Goal: Information Seeking & Learning: Check status

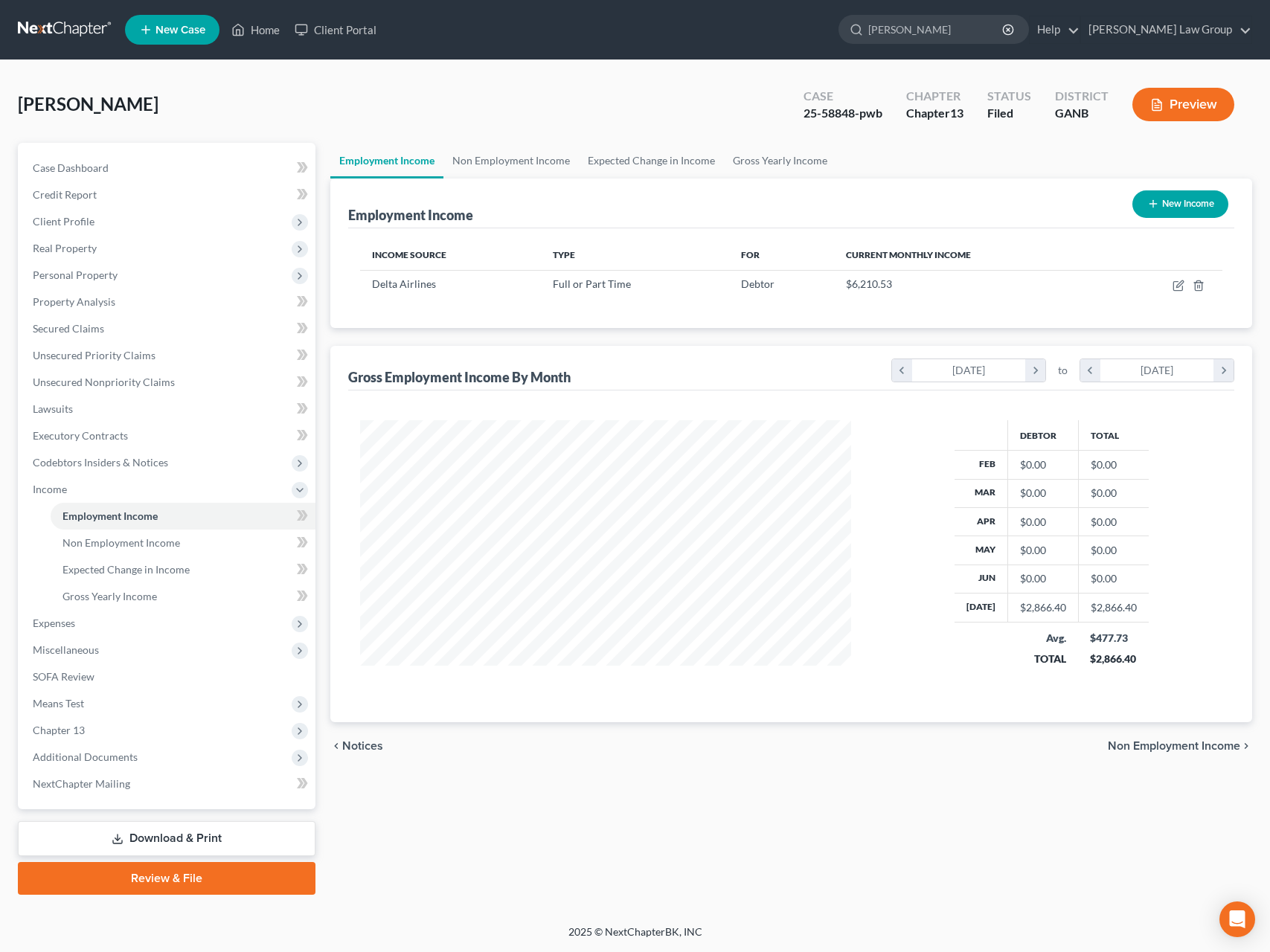
scroll to position [268, 520]
type input "[PERSON_NAME]"
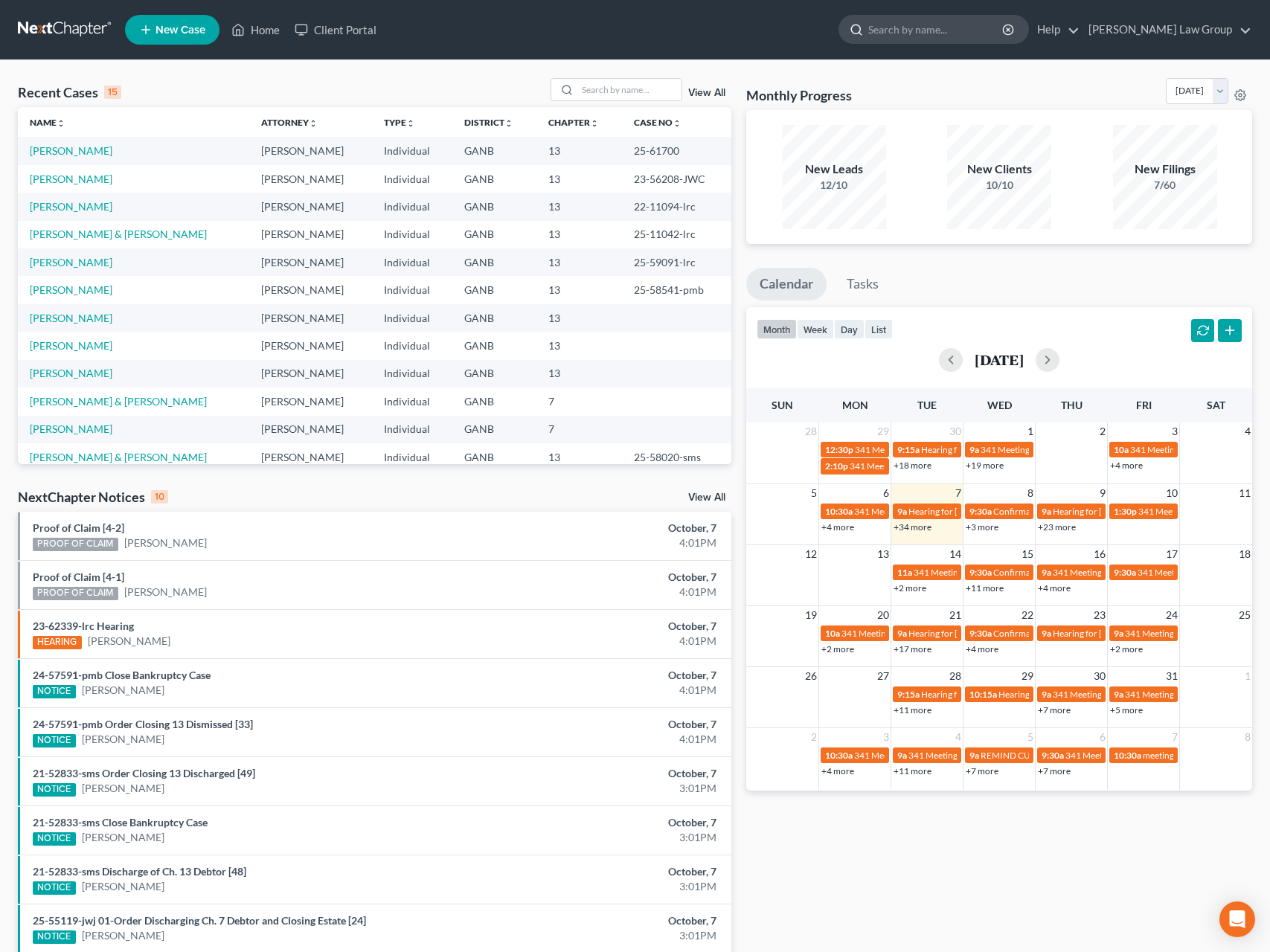
click at [1004, 32] on input "search" at bounding box center [936, 29] width 136 height 27
type input "[PERSON_NAME]"
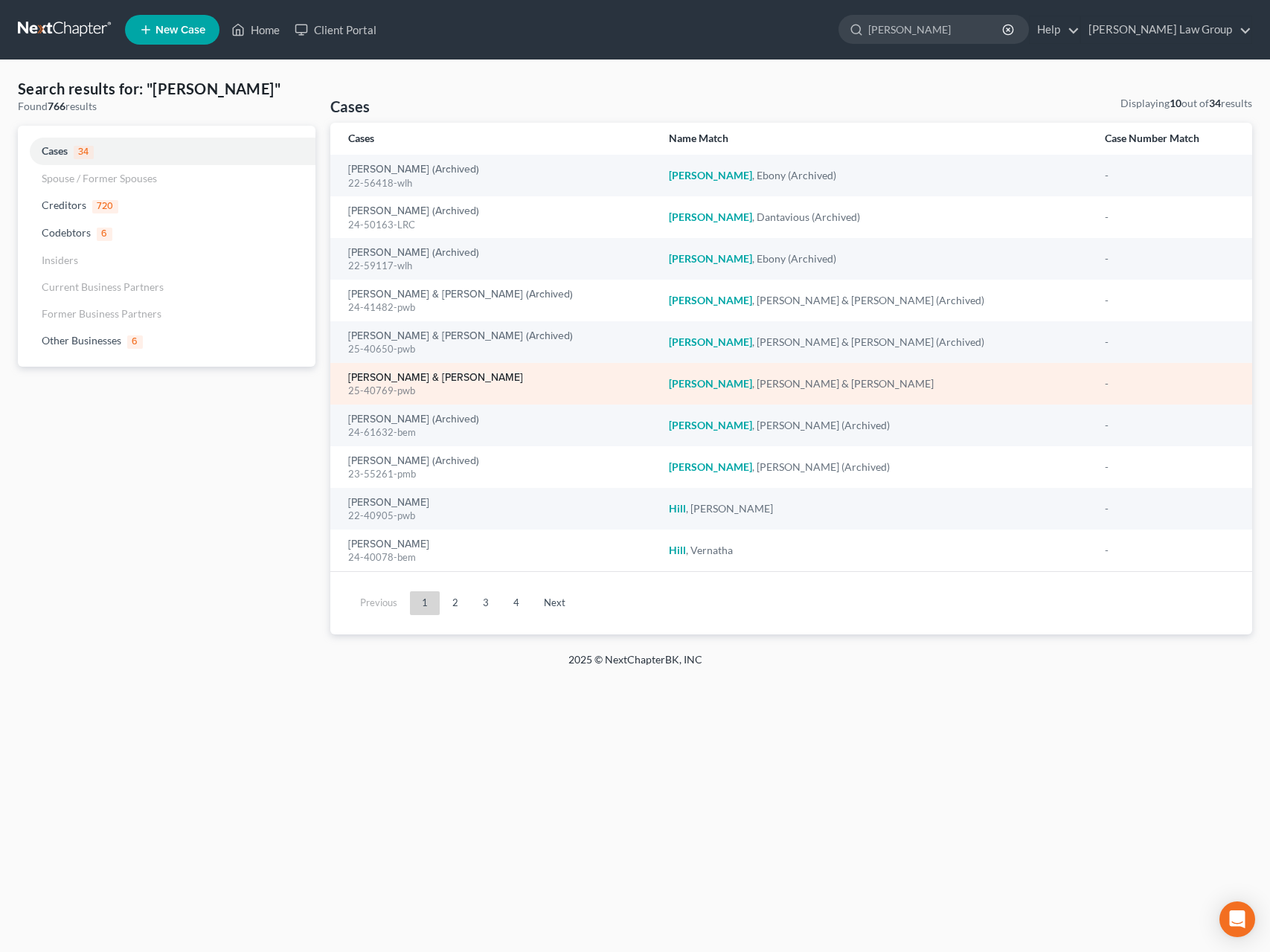
click at [419, 380] on link "[PERSON_NAME] & [PERSON_NAME]" at bounding box center [435, 378] width 175 height 11
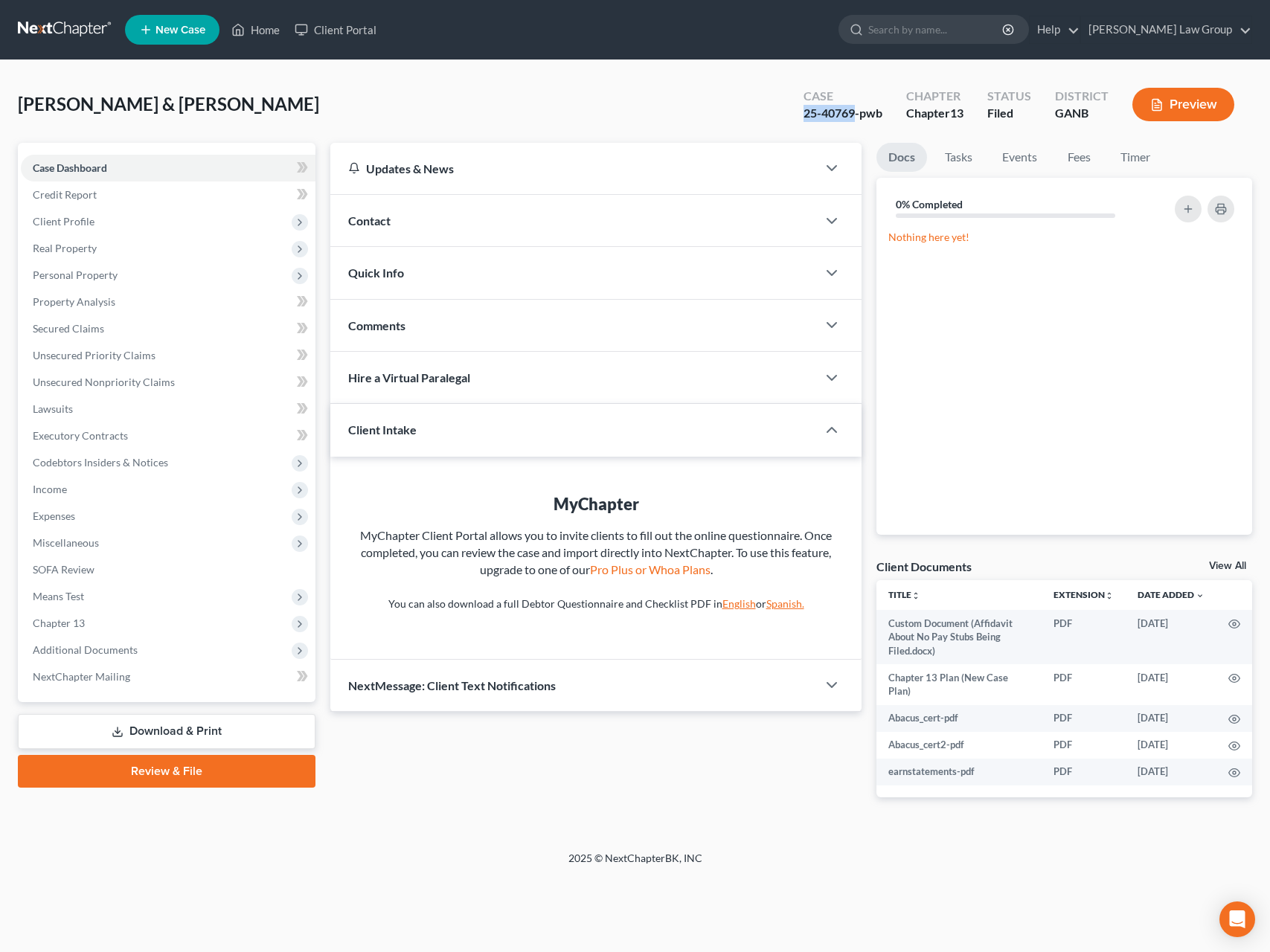
drag, startPoint x: 855, startPoint y: 118, endPoint x: 794, endPoint y: 117, distance: 61.0
click at [794, 117] on div "Case 25-40769-pwb" at bounding box center [842, 106] width 103 height 44
copy div "25-40769"
click at [120, 654] on span "Additional Documents" at bounding box center [85, 650] width 105 height 12
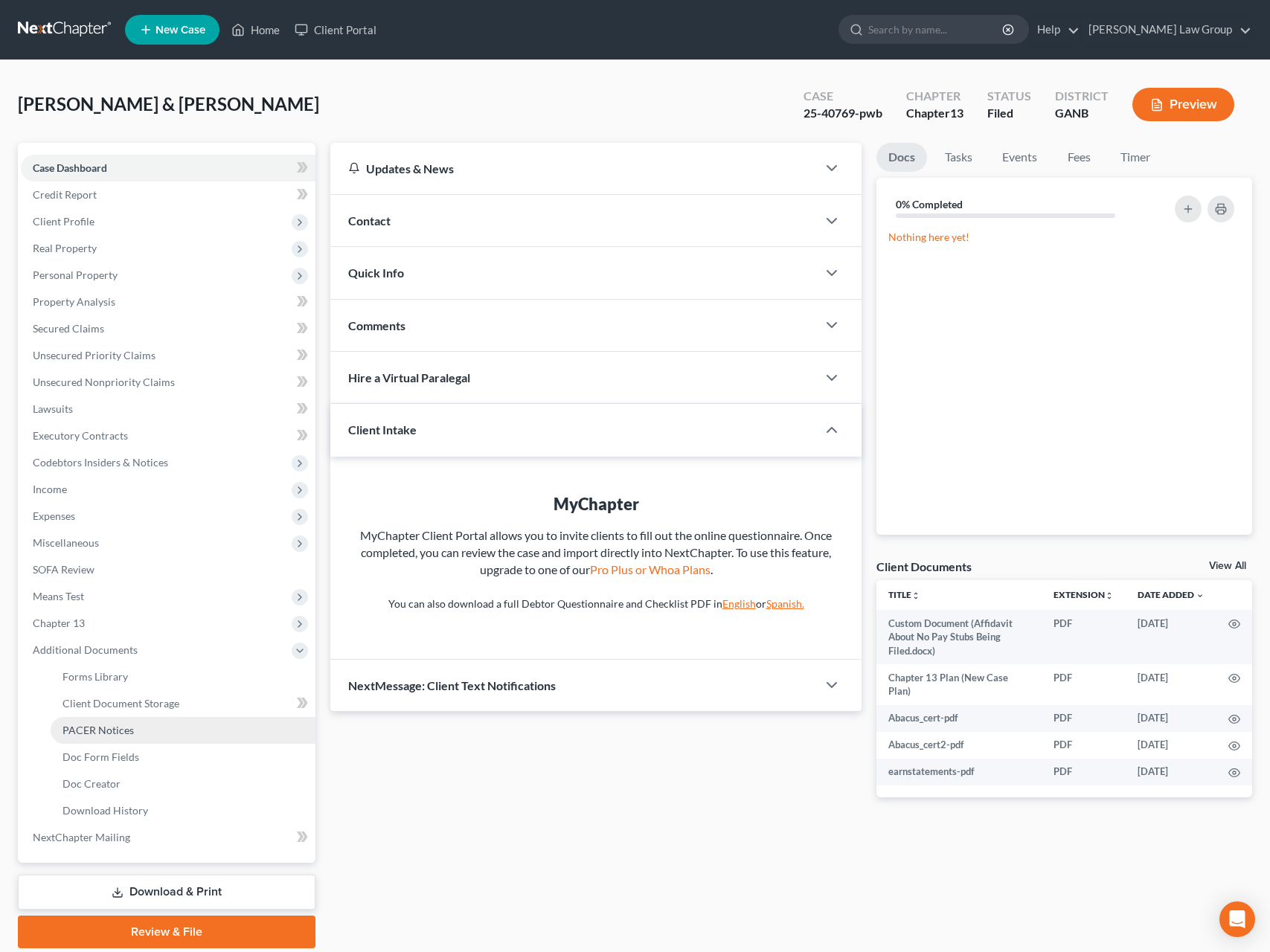
click at [127, 736] on link "PACER Notices" at bounding box center [183, 730] width 265 height 27
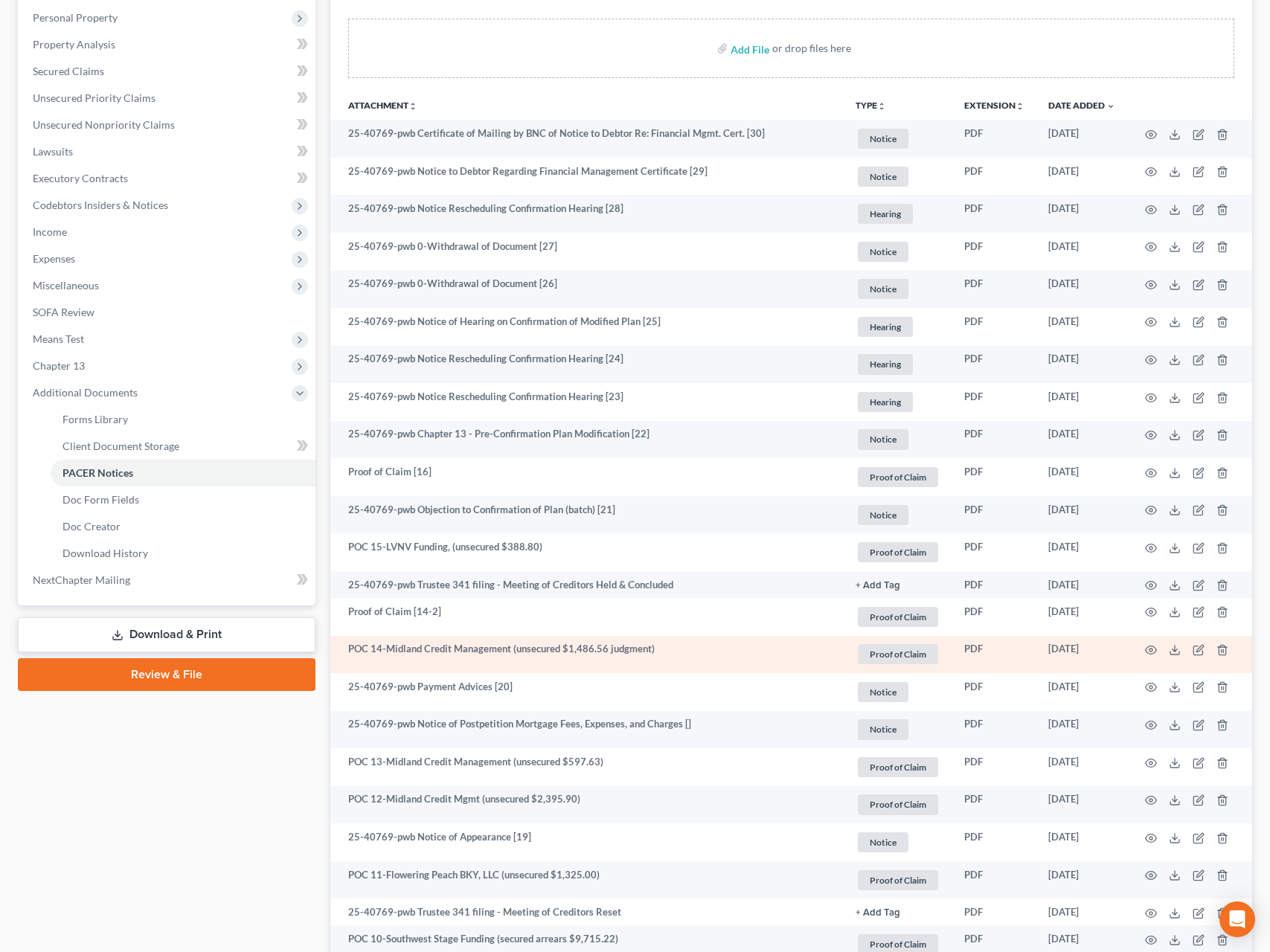
scroll to position [183, 0]
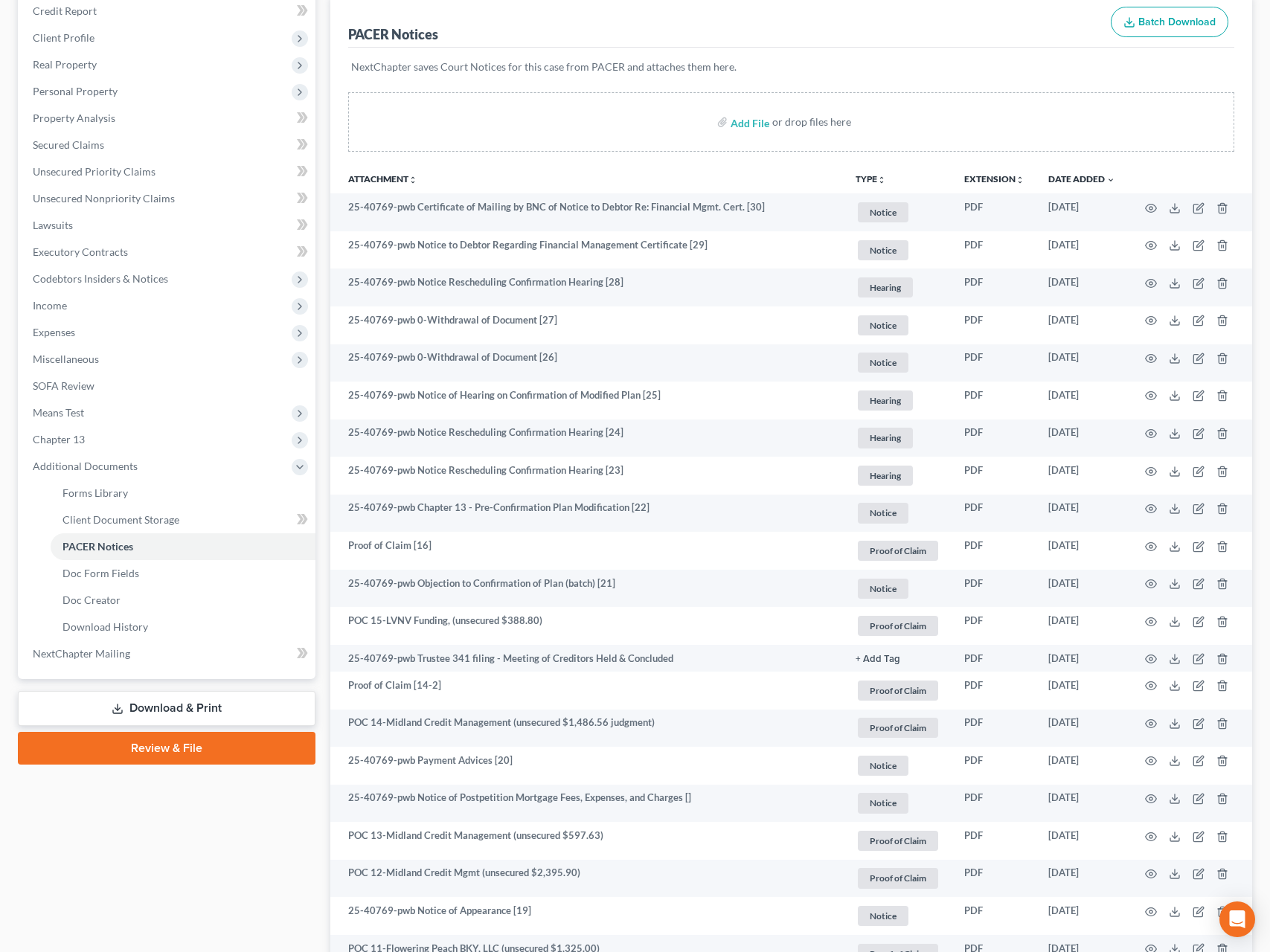
click at [876, 179] on button "TYPE unfold_more" at bounding box center [870, 179] width 31 height 10
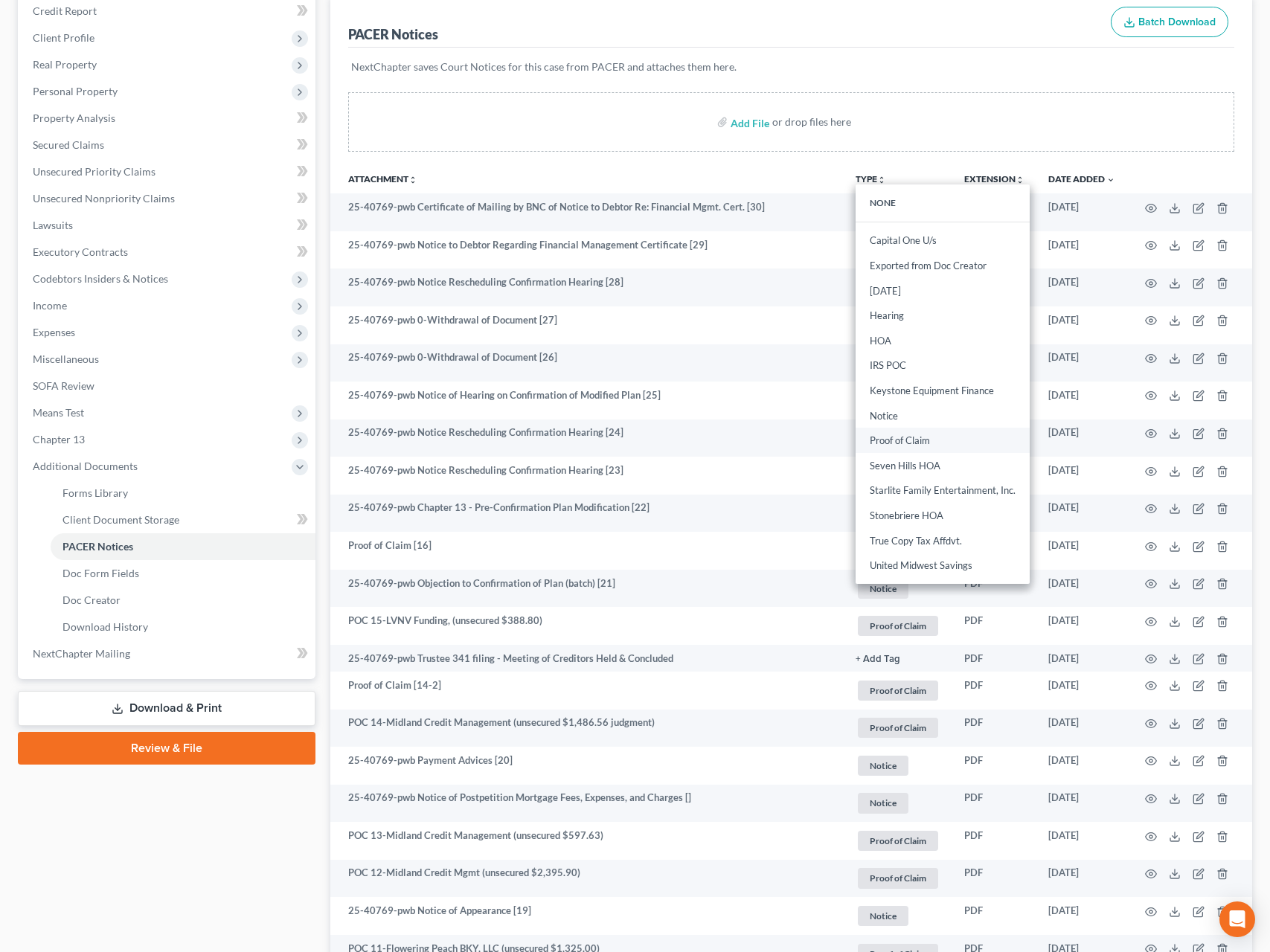
click at [904, 432] on link "Proof of Claim" at bounding box center [942, 441] width 174 height 25
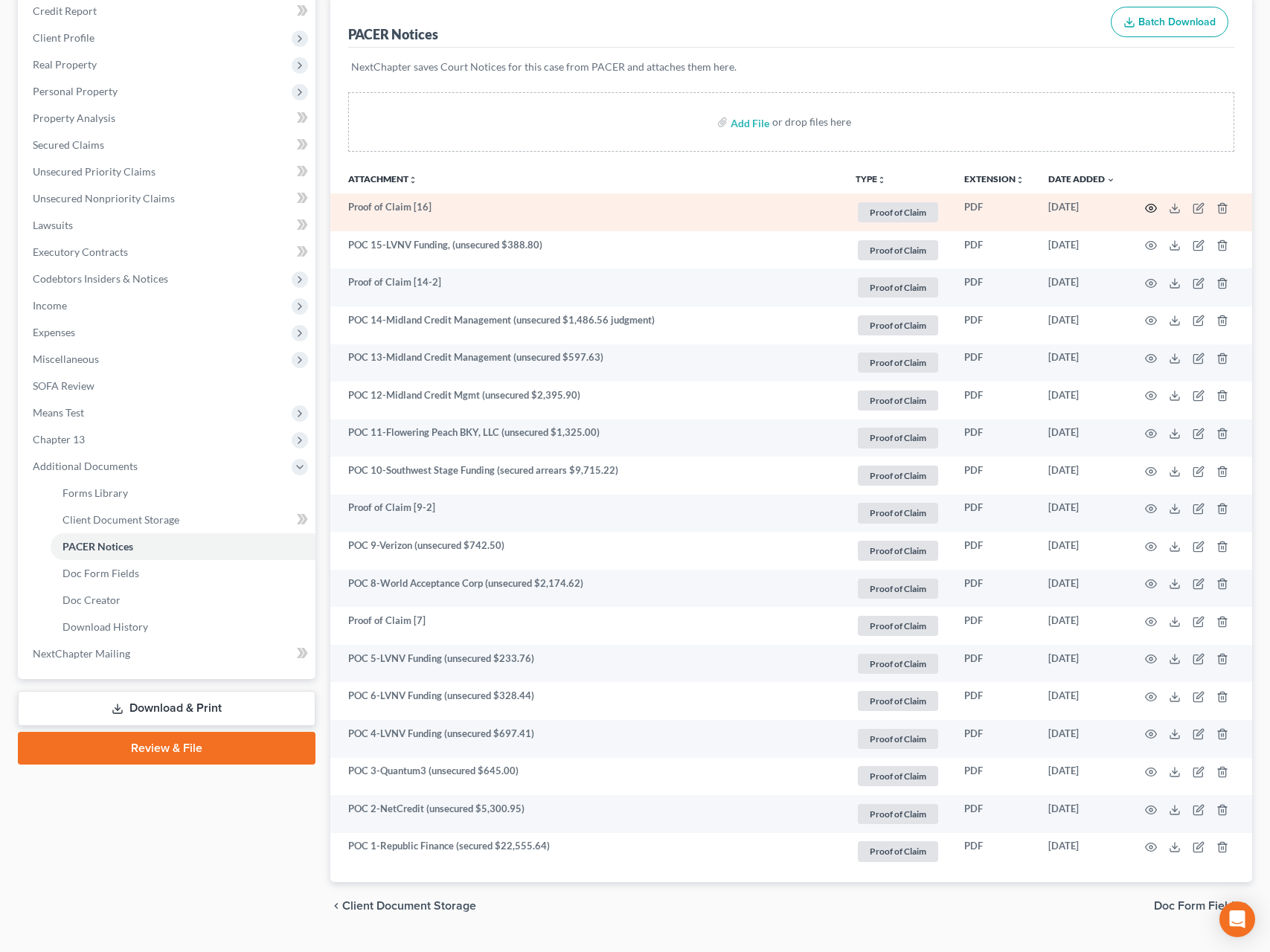
click at [1149, 212] on icon "button" at bounding box center [1151, 207] width 11 height 8
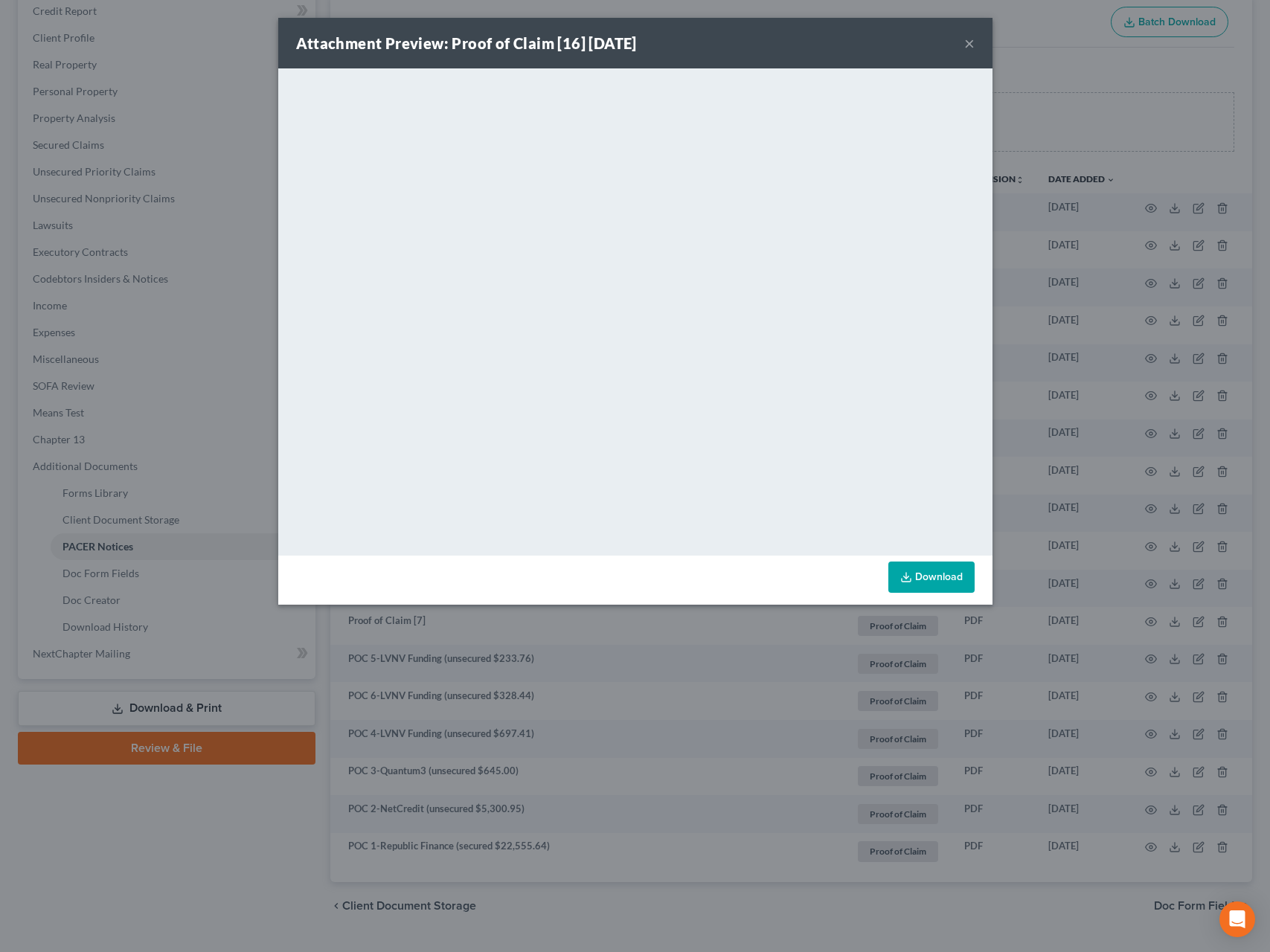
click at [968, 44] on button "×" at bounding box center [969, 43] width 11 height 18
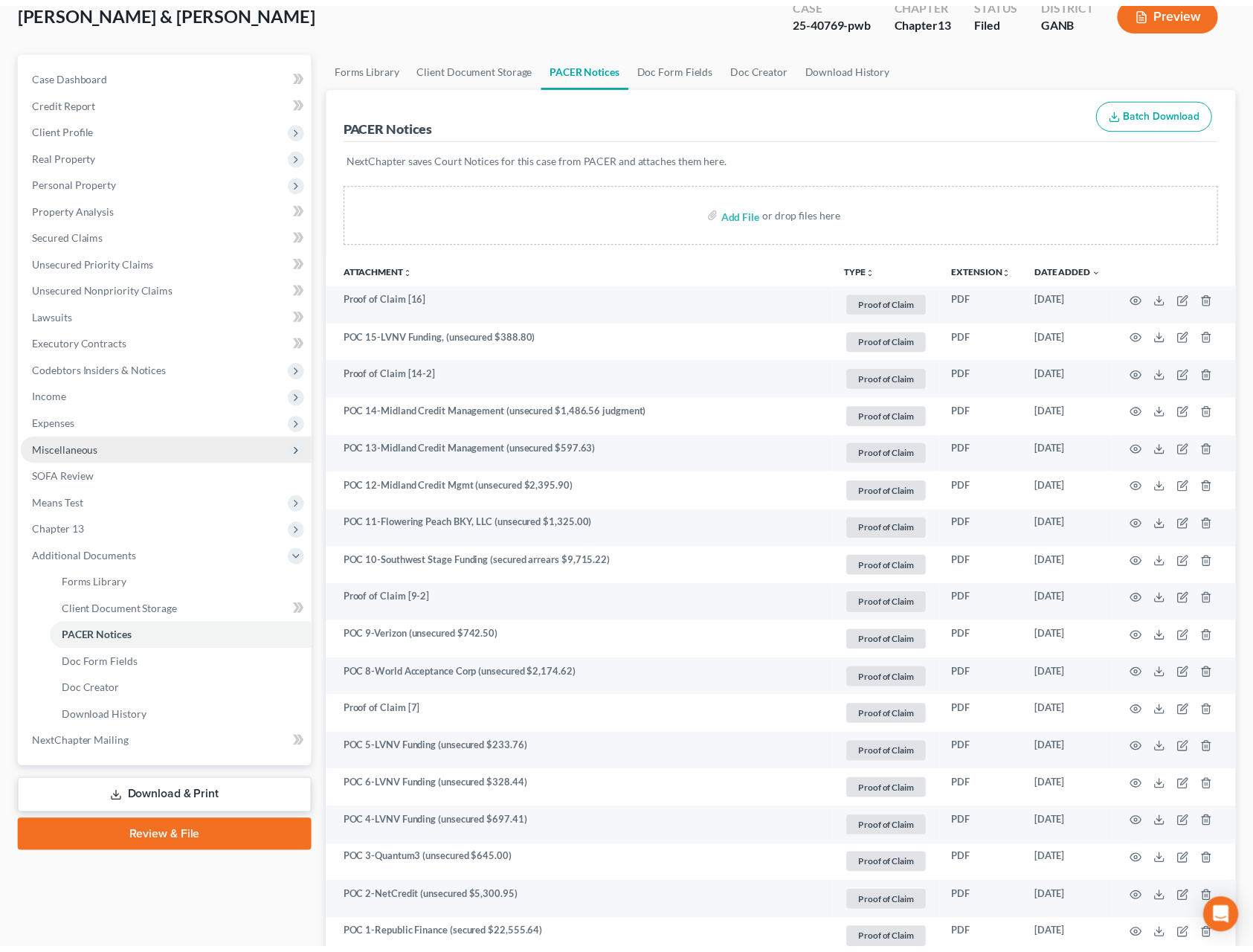
scroll to position [98, 0]
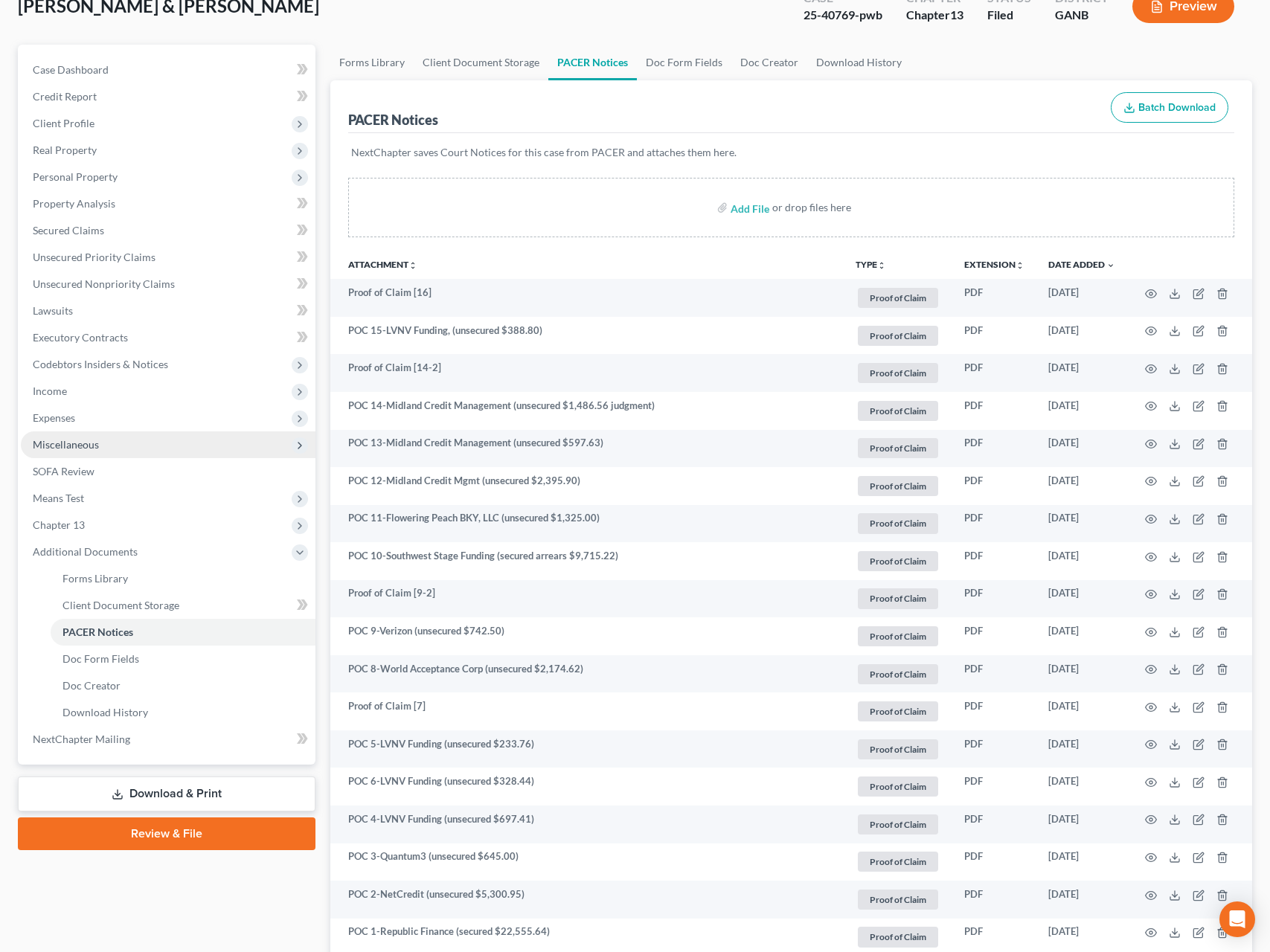
click at [865, 270] on button "TYPE unfold_more" at bounding box center [870, 265] width 31 height 10
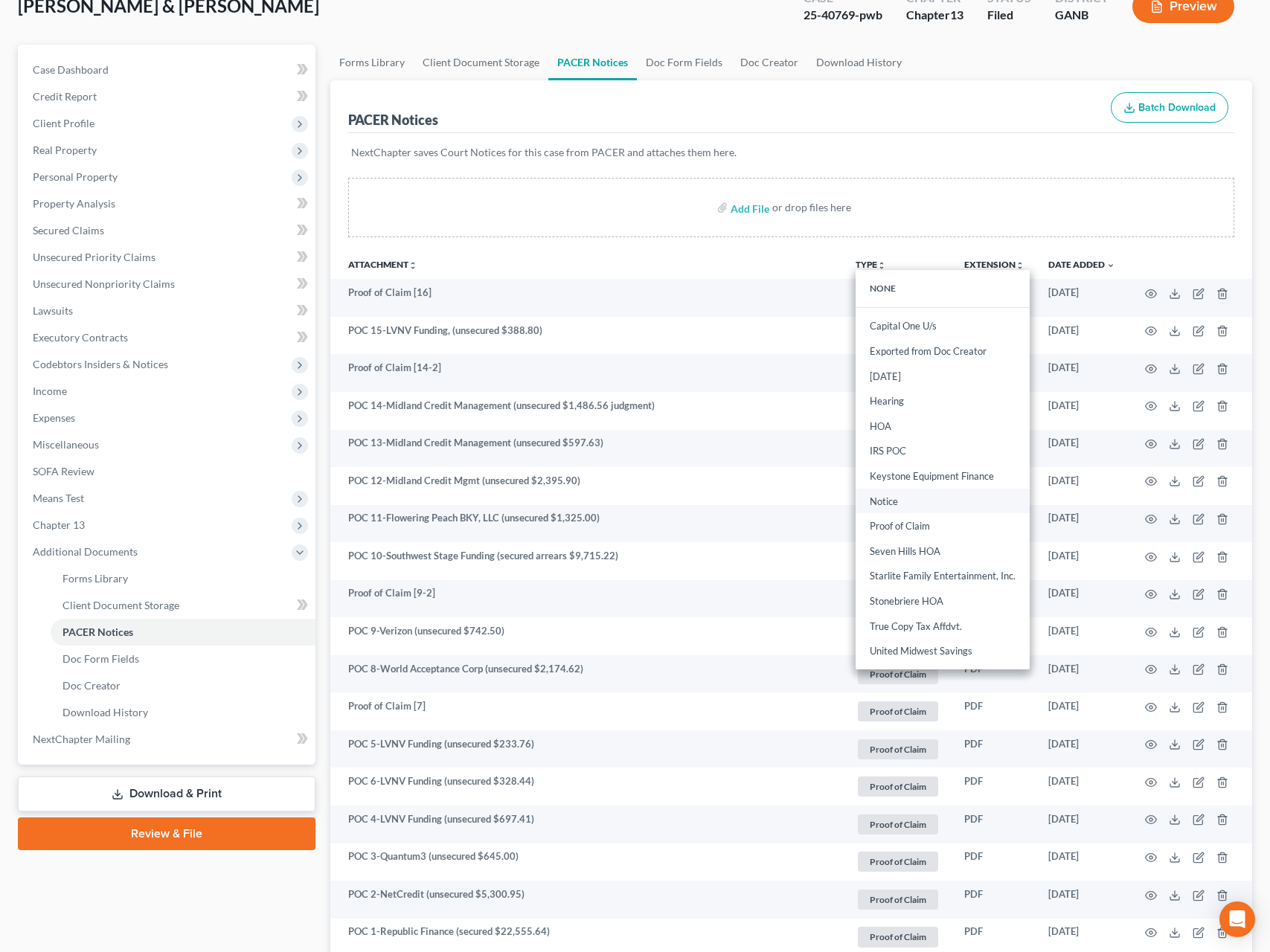
click at [906, 501] on link "Notice" at bounding box center [942, 501] width 174 height 25
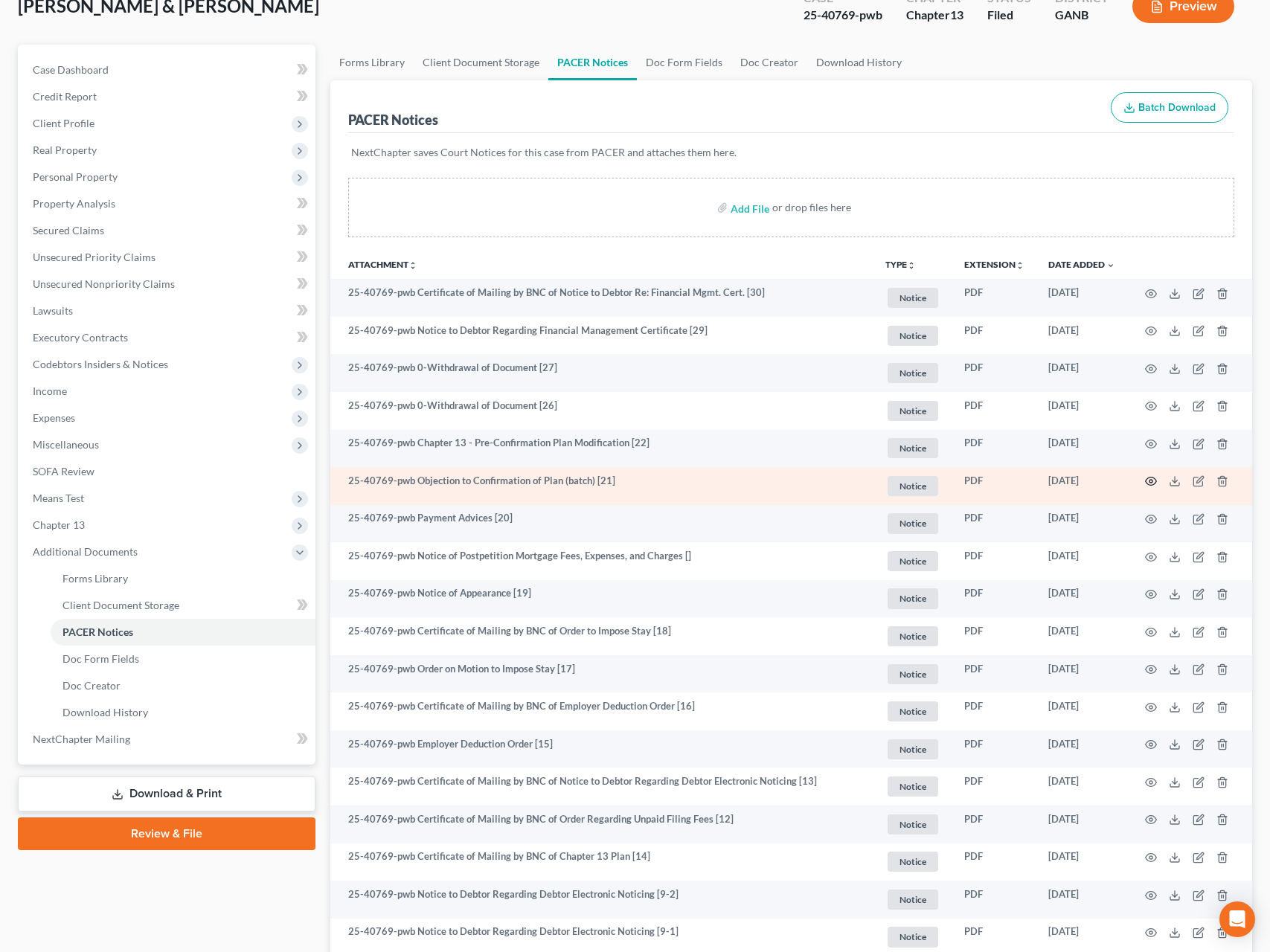
click at [1149, 478] on icon "button" at bounding box center [1151, 481] width 12 height 12
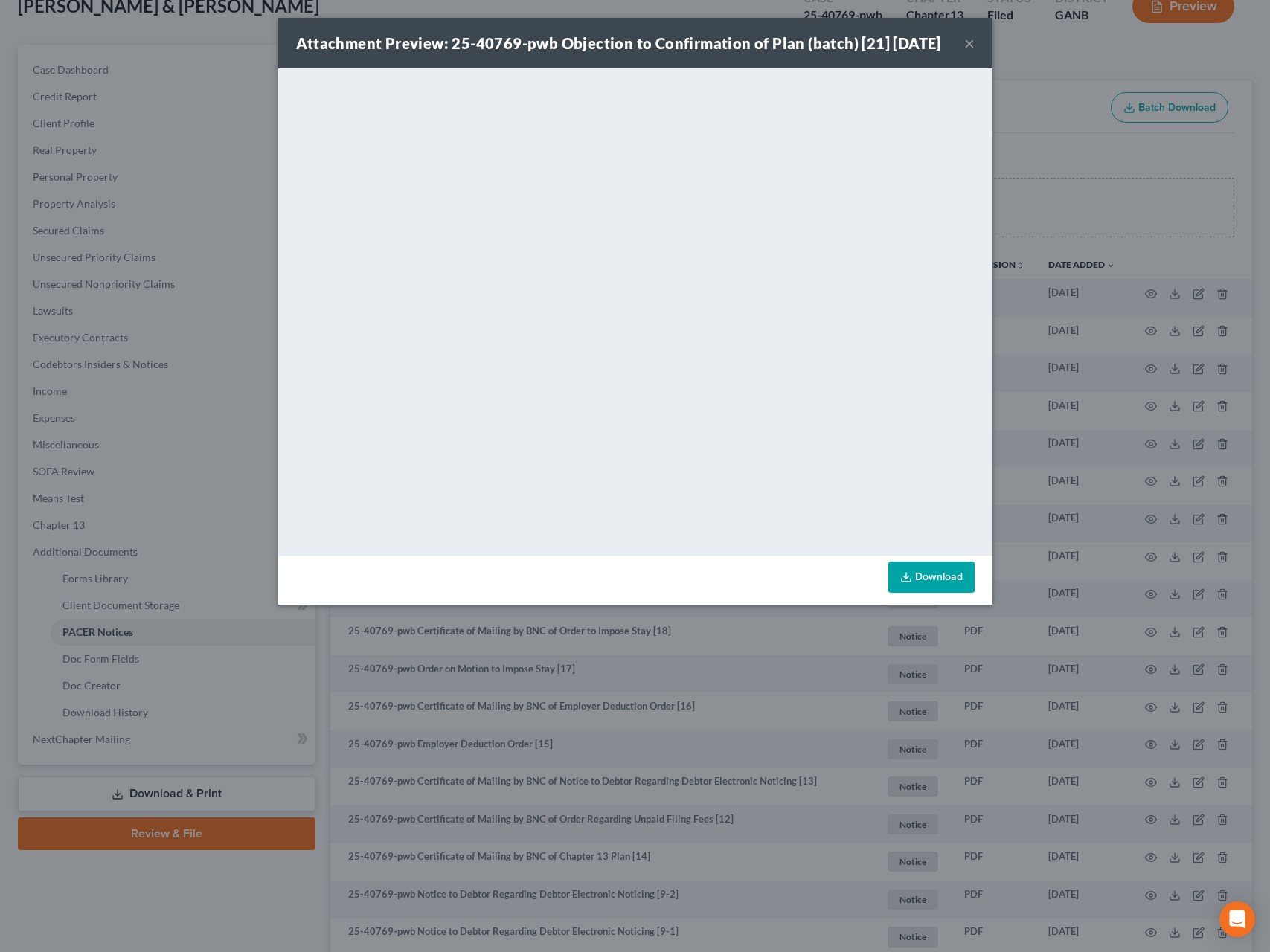
click at [941, 53] on div "Attachment Preview: 25-40769-pwb Objection to Confirmation of Plan (batch) [21]…" at bounding box center [618, 43] width 645 height 21
click at [973, 51] on button "×" at bounding box center [969, 43] width 11 height 18
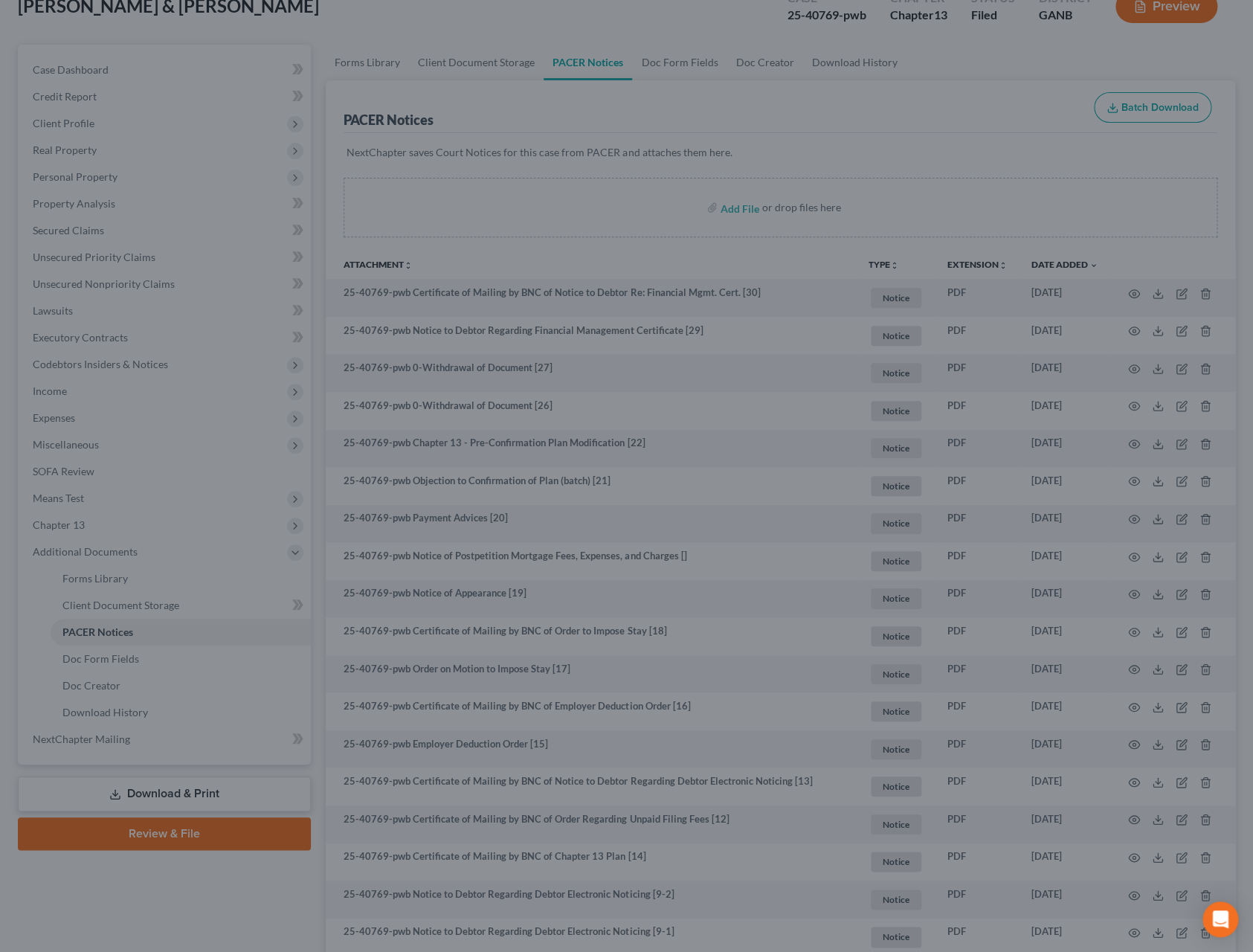
scroll to position [0, 0]
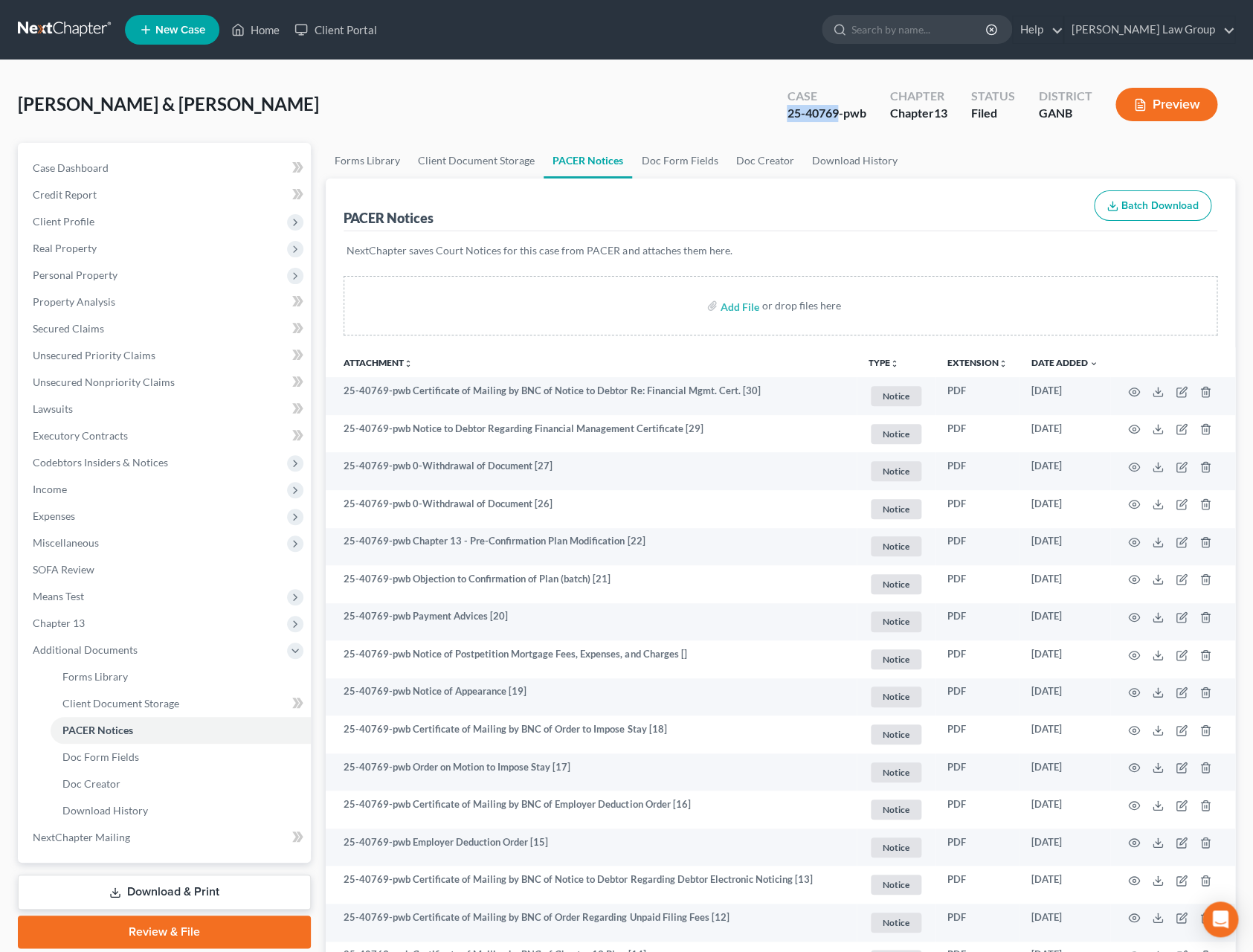
drag, startPoint x: 838, startPoint y: 114, endPoint x: 758, endPoint y: 114, distance: 80.0
click at [758, 114] on div "[PERSON_NAME] & [PERSON_NAME] Upgraded Case 25-40769-pwb Chapter Chapter 13 Sta…" at bounding box center [626, 110] width 1217 height 65
copy div "25-40769"
